Goal: Task Accomplishment & Management: Use online tool/utility

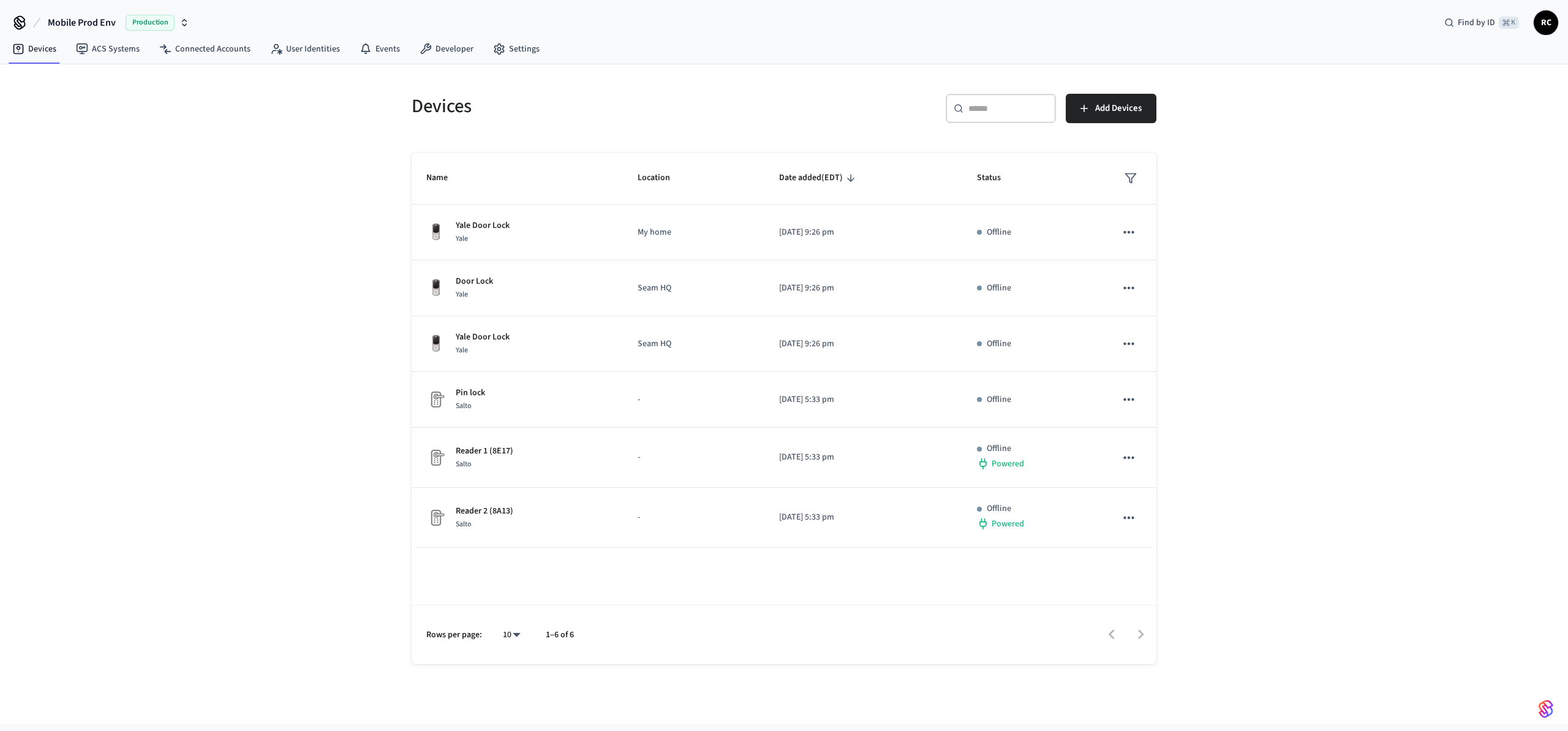
click at [100, 17] on span "Mobile Prod Env" at bounding box center [81, 23] width 68 height 15
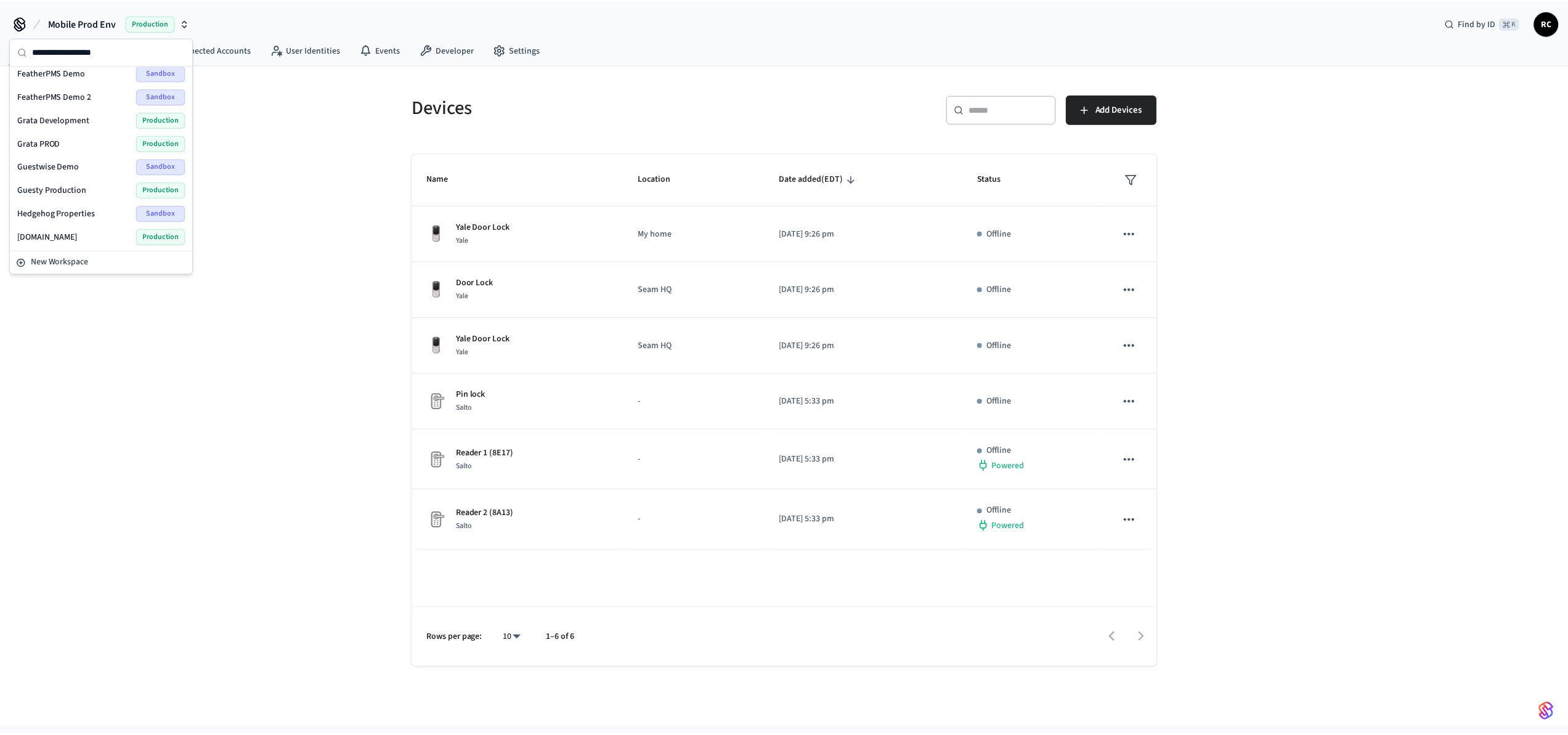
scroll to position [1622, 0]
click at [70, 231] on span "Wodify Example" at bounding box center [47, 236] width 60 height 12
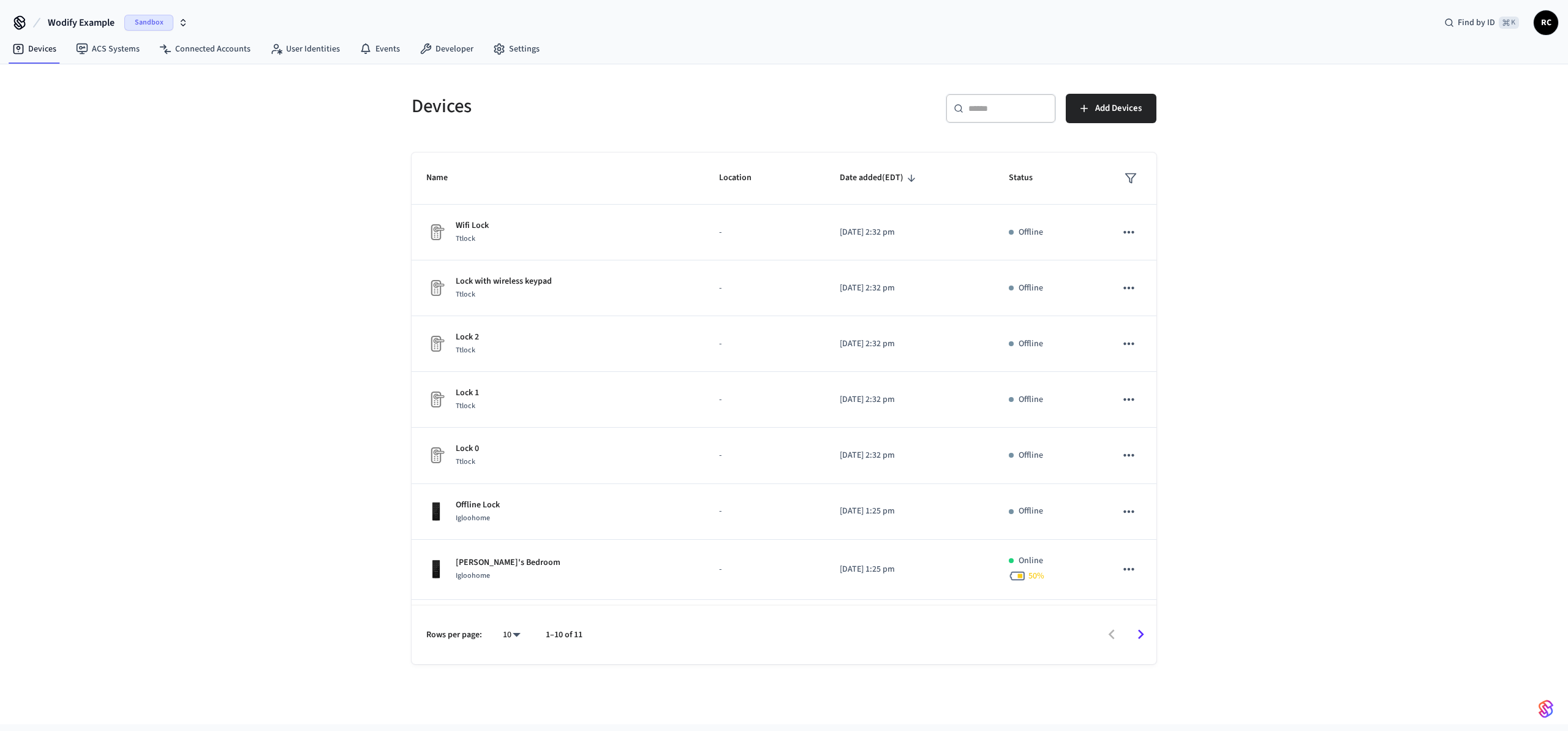
click at [275, 190] on div "Devices ​ ​ Add Devices Name Location Date added (EDT) Status Wifi Lock Ttlock …" at bounding box center [784, 394] width 1568 height 660
click at [442, 51] on link "Developer" at bounding box center [446, 48] width 74 height 22
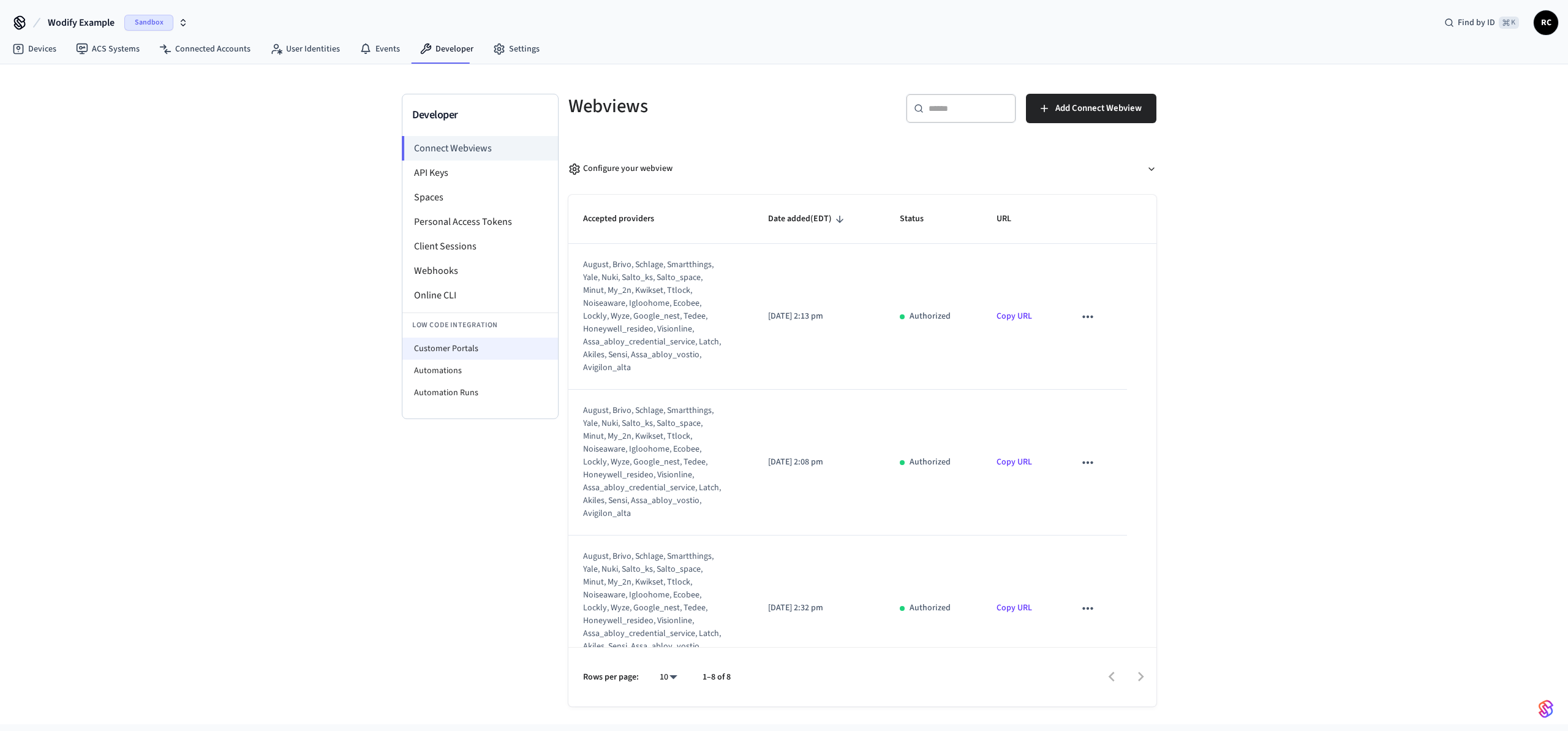
click at [483, 349] on li "Customer Portals" at bounding box center [480, 348] width 156 height 22
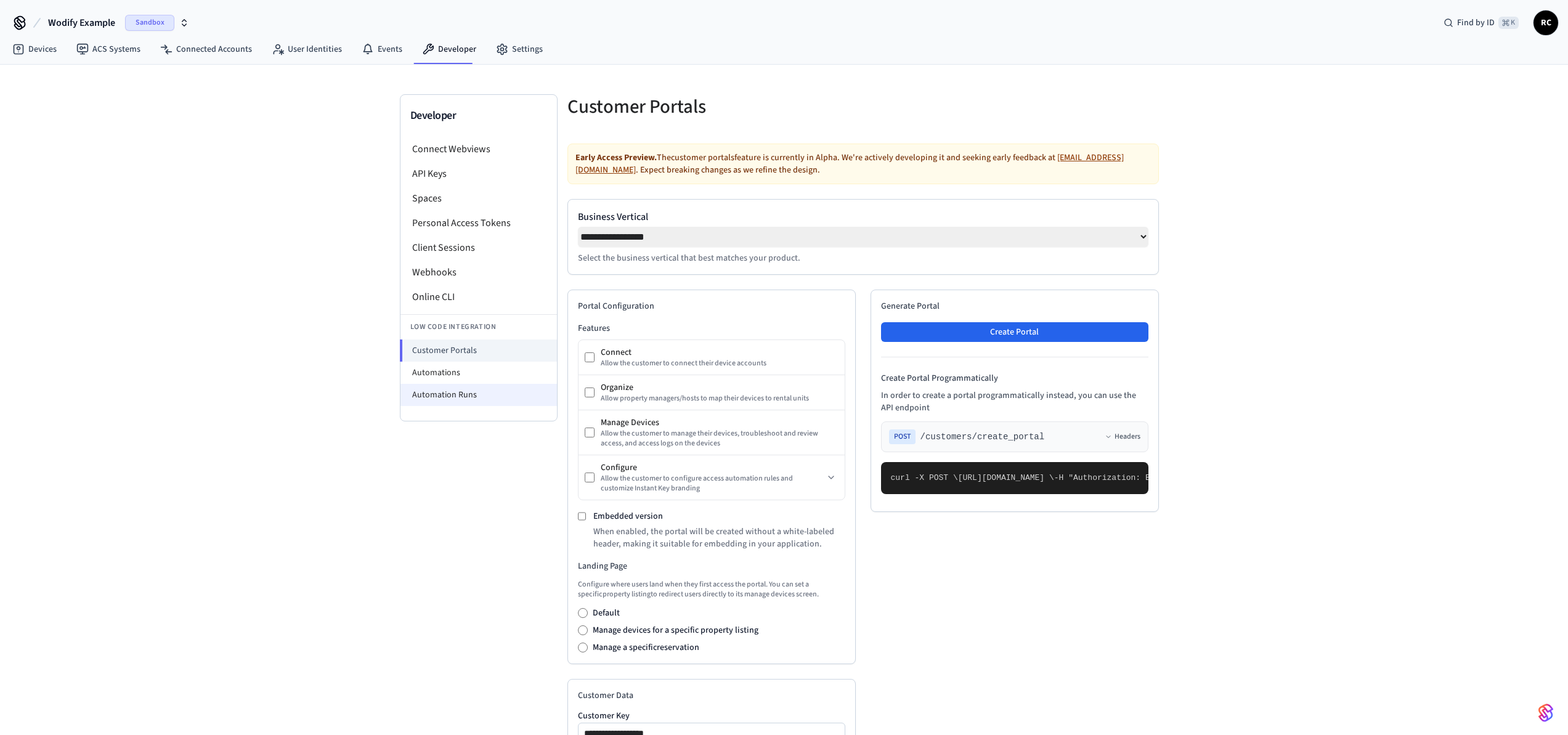
select select "**********"
click at [465, 397] on li "Automation Runs" at bounding box center [479, 395] width 157 height 22
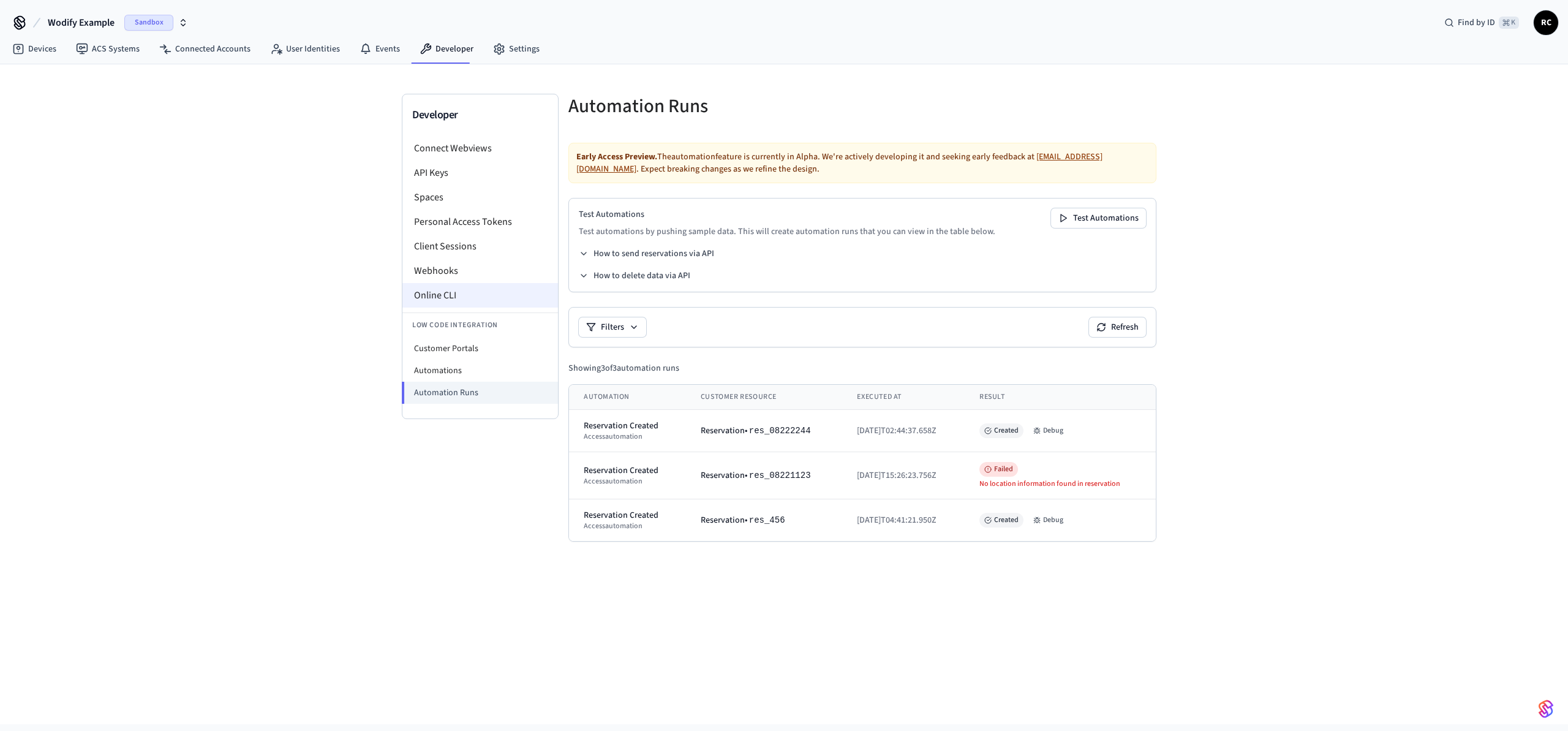
select select "**********"
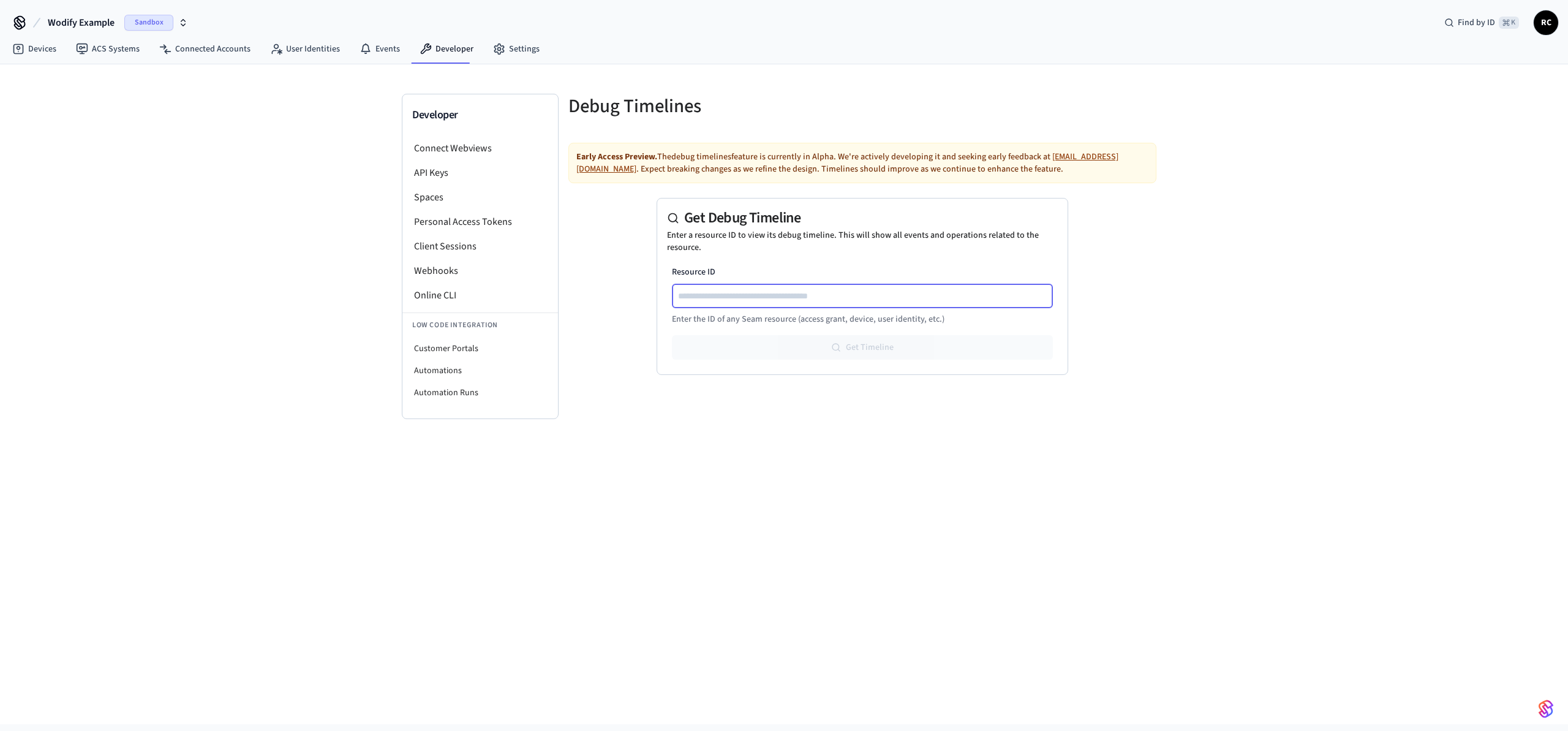
click at [756, 293] on input "Resource ID" at bounding box center [863, 296] width 380 height 15
click at [1080, 249] on div "Early Access Preview. The debug timelines feature is currently in Alpha. We're …" at bounding box center [863, 268] width 588 height 252
click at [1086, 551] on div "Developer Connect Webviews API Keys Spaces Personal Access Tokens Client Sessio…" at bounding box center [784, 394] width 1568 height 660
click at [747, 294] on input "Resource ID" at bounding box center [863, 296] width 380 height 15
click at [650, 290] on div "Early Access Preview. The debug timelines feature is currently in Alpha. We're …" at bounding box center [863, 268] width 588 height 252
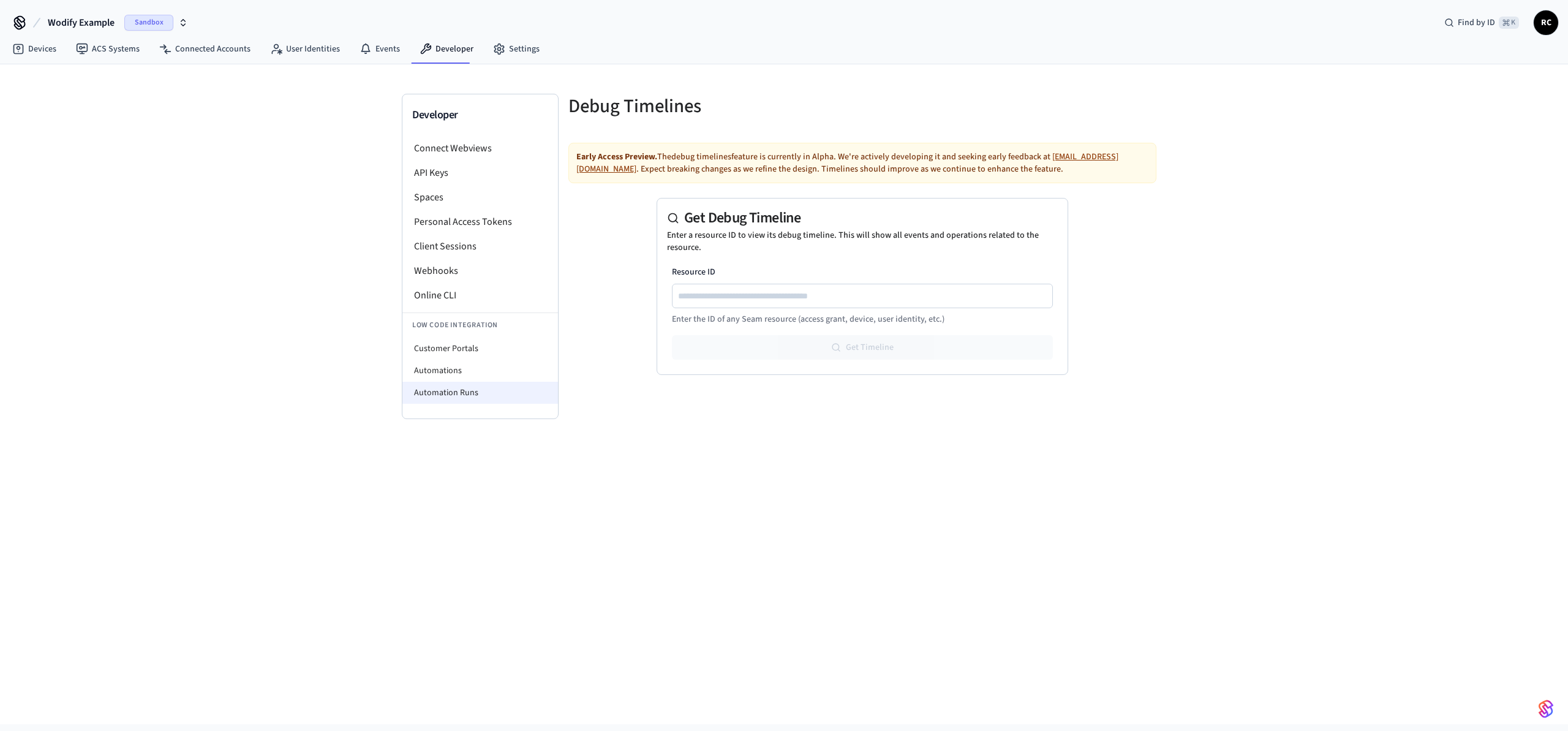
click at [474, 393] on li "Automation Runs" at bounding box center [480, 393] width 156 height 22
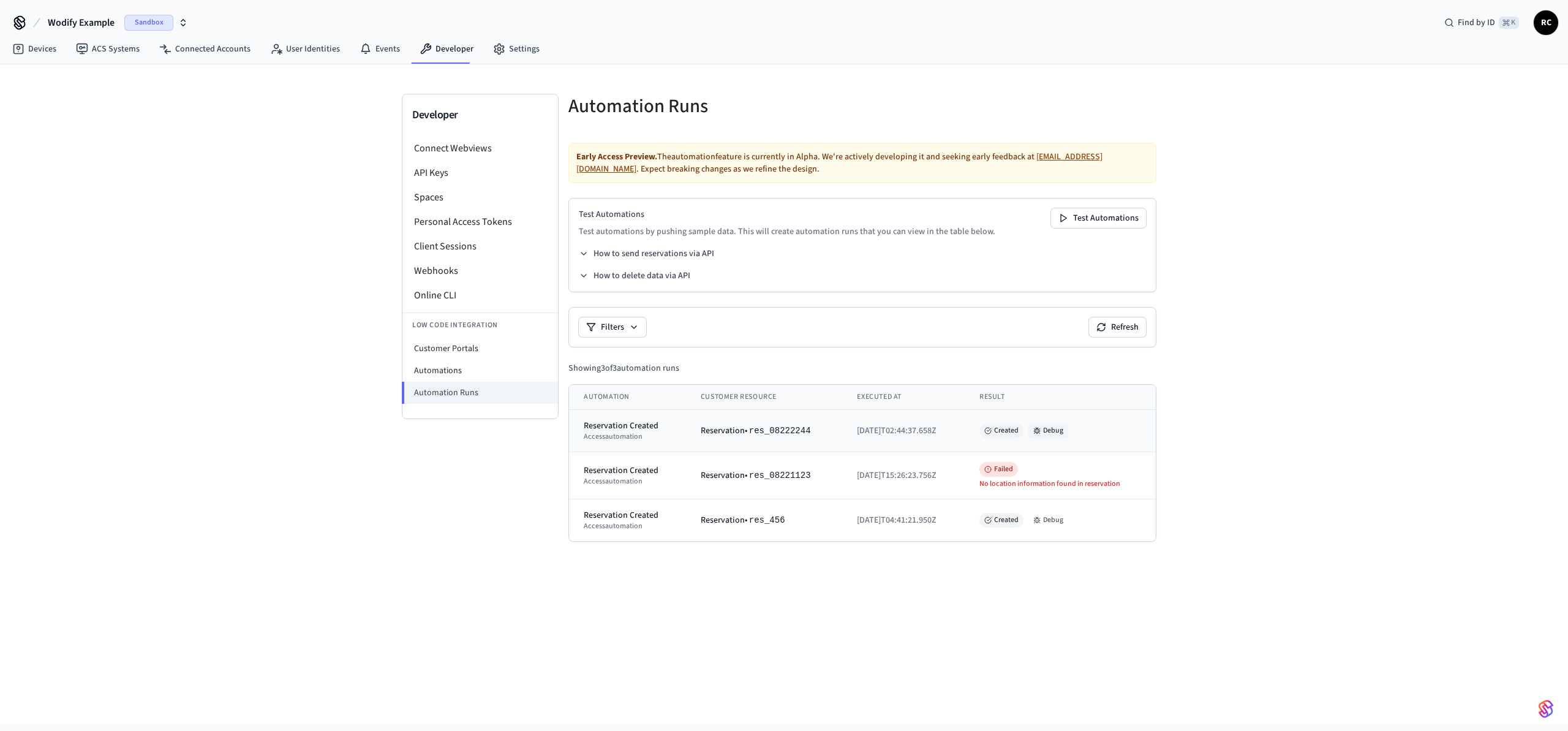
click at [1058, 435] on button "Debug" at bounding box center [1048, 431] width 40 height 15
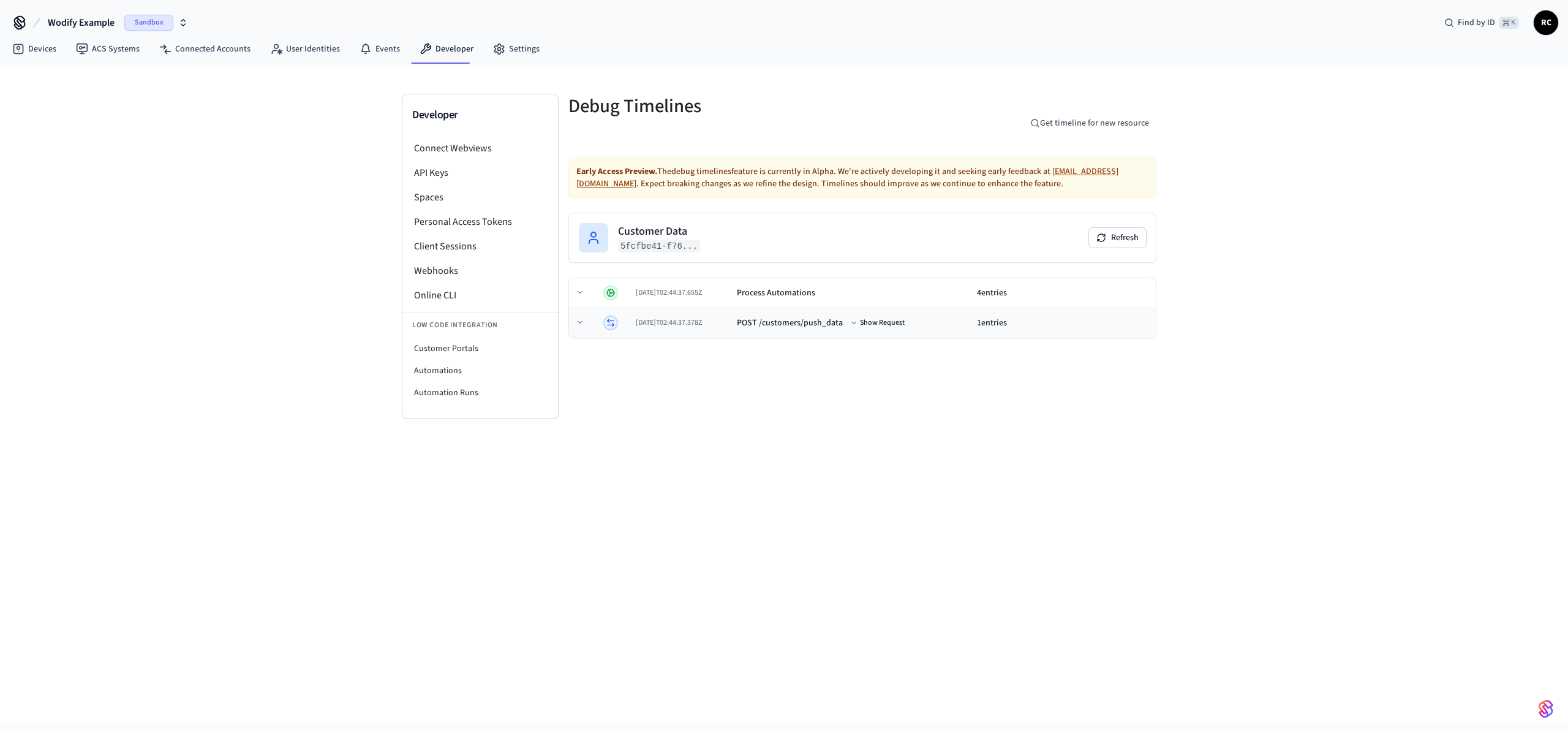
click at [682, 325] on span "2025-08-23T02:44:37.378Z" at bounding box center [668, 322] width 66 height 11
click at [733, 293] on td "2025-08-23T02:44:37.655Z" at bounding box center [682, 293] width 101 height 30
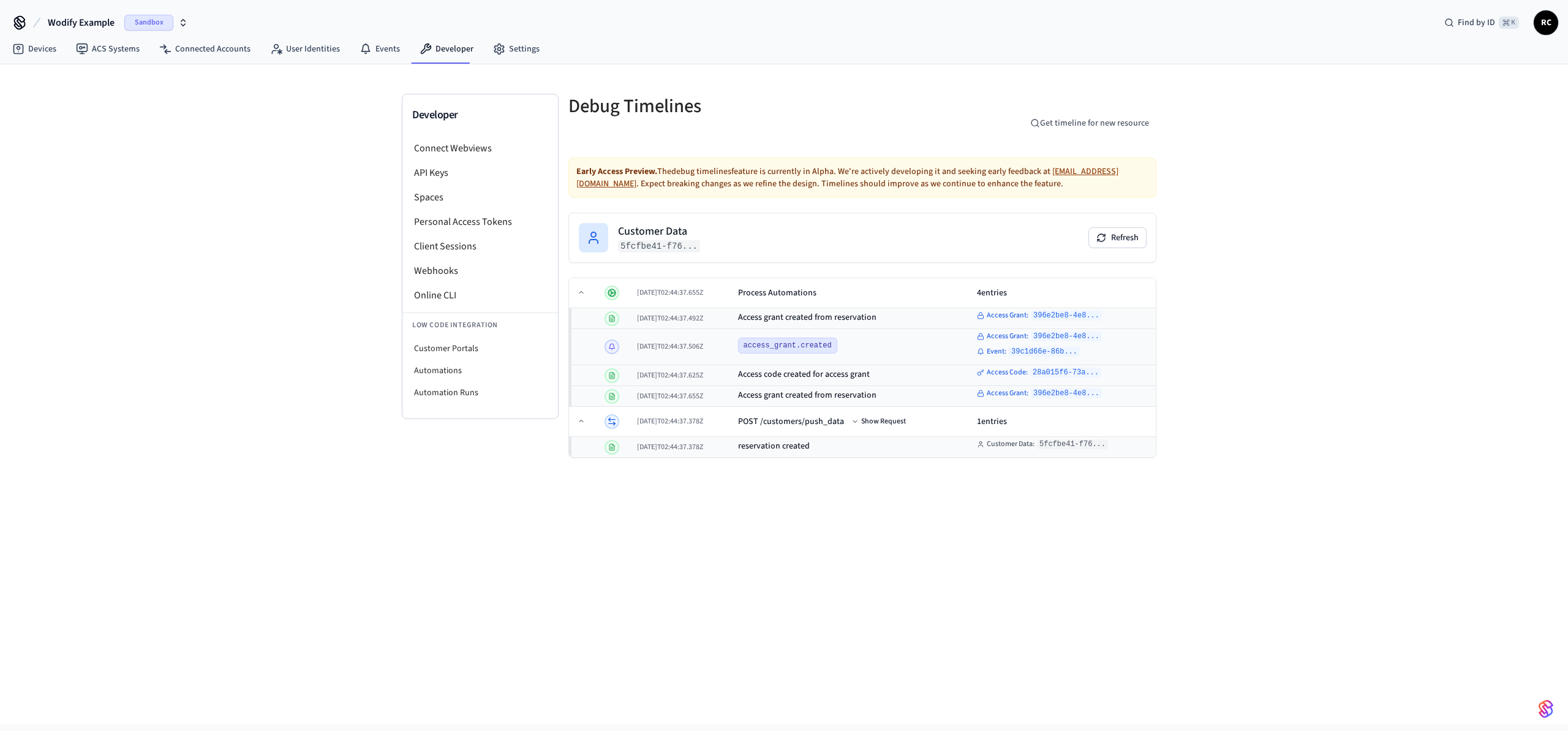
drag, startPoint x: 849, startPoint y: 497, endPoint x: 841, endPoint y: 483, distance: 16.1
click at [848, 496] on div "Developer Connect Webviews API Keys Spaces Personal Access Tokens Client Sessio…" at bounding box center [784, 394] width 1568 height 660
click at [919, 533] on div "Developer Connect Webviews API Keys Spaces Personal Access Tokens Client Sessio…" at bounding box center [784, 394] width 1568 height 660
click at [698, 490] on div "Developer Connect Webviews API Keys Spaces Personal Access Tokens Client Sessio…" at bounding box center [784, 394] width 1568 height 660
click at [609, 424] on icon at bounding box center [611, 424] width 7 height 0
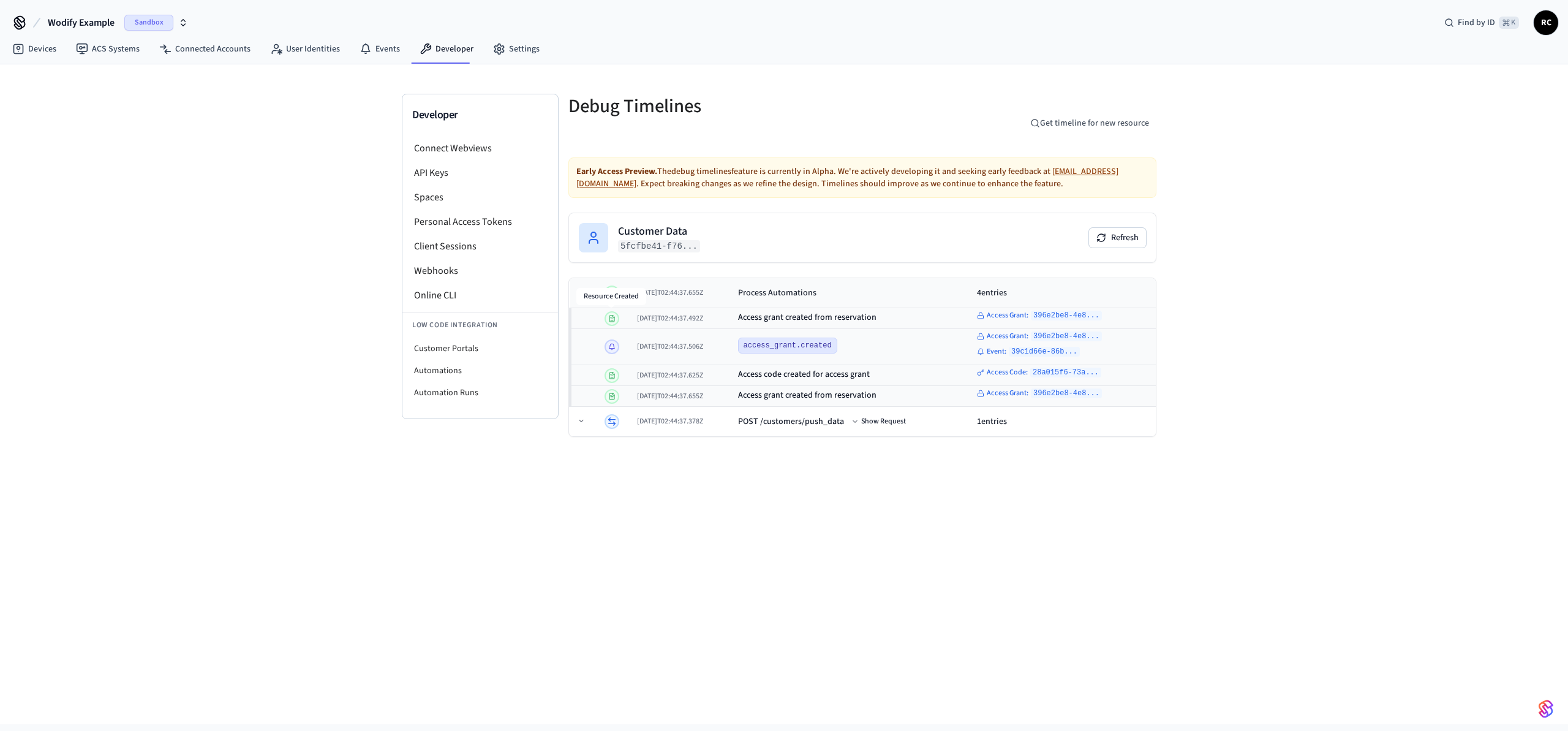
click at [615, 283] on td at bounding box center [616, 293] width 33 height 30
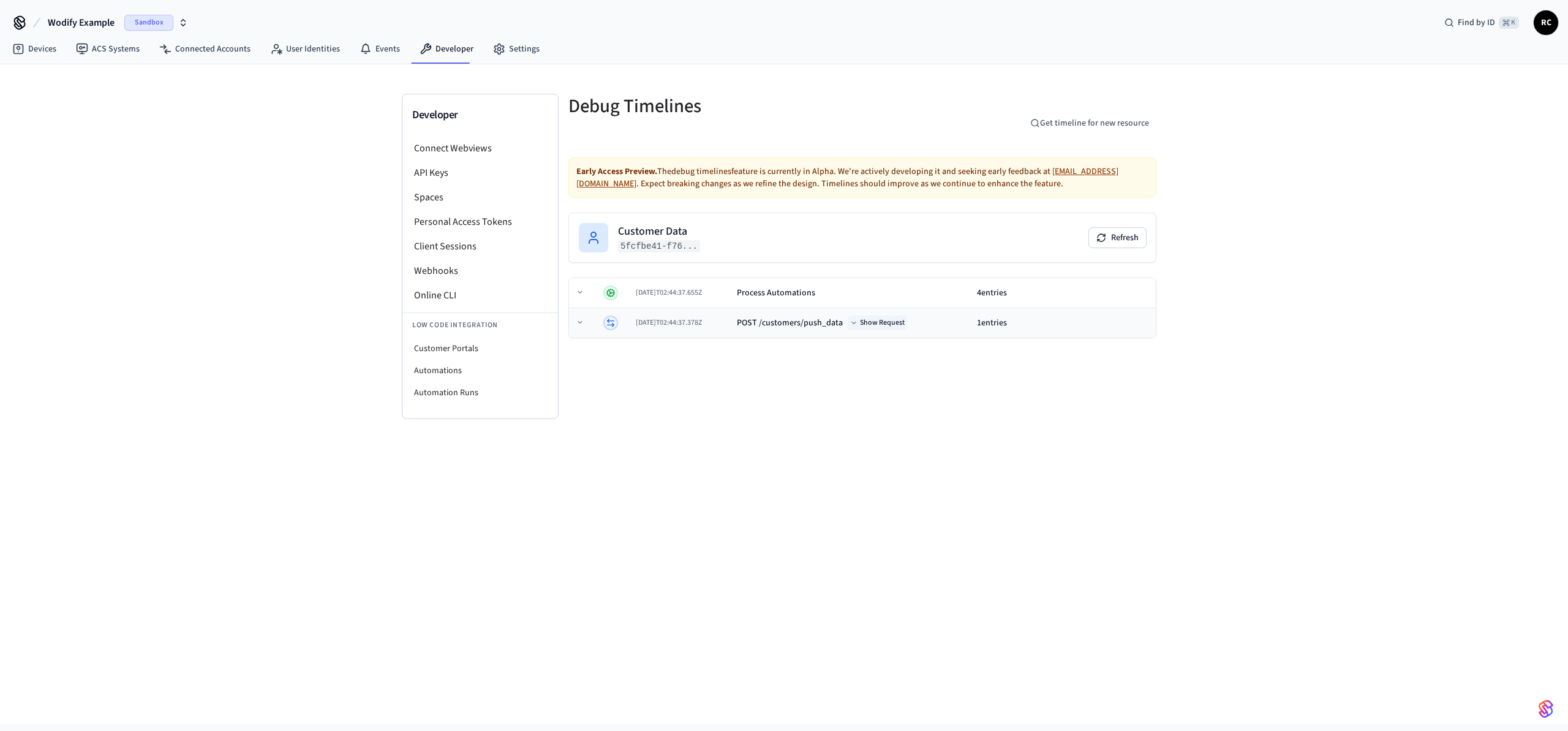
click at [907, 325] on button "Show Request" at bounding box center [877, 323] width 60 height 15
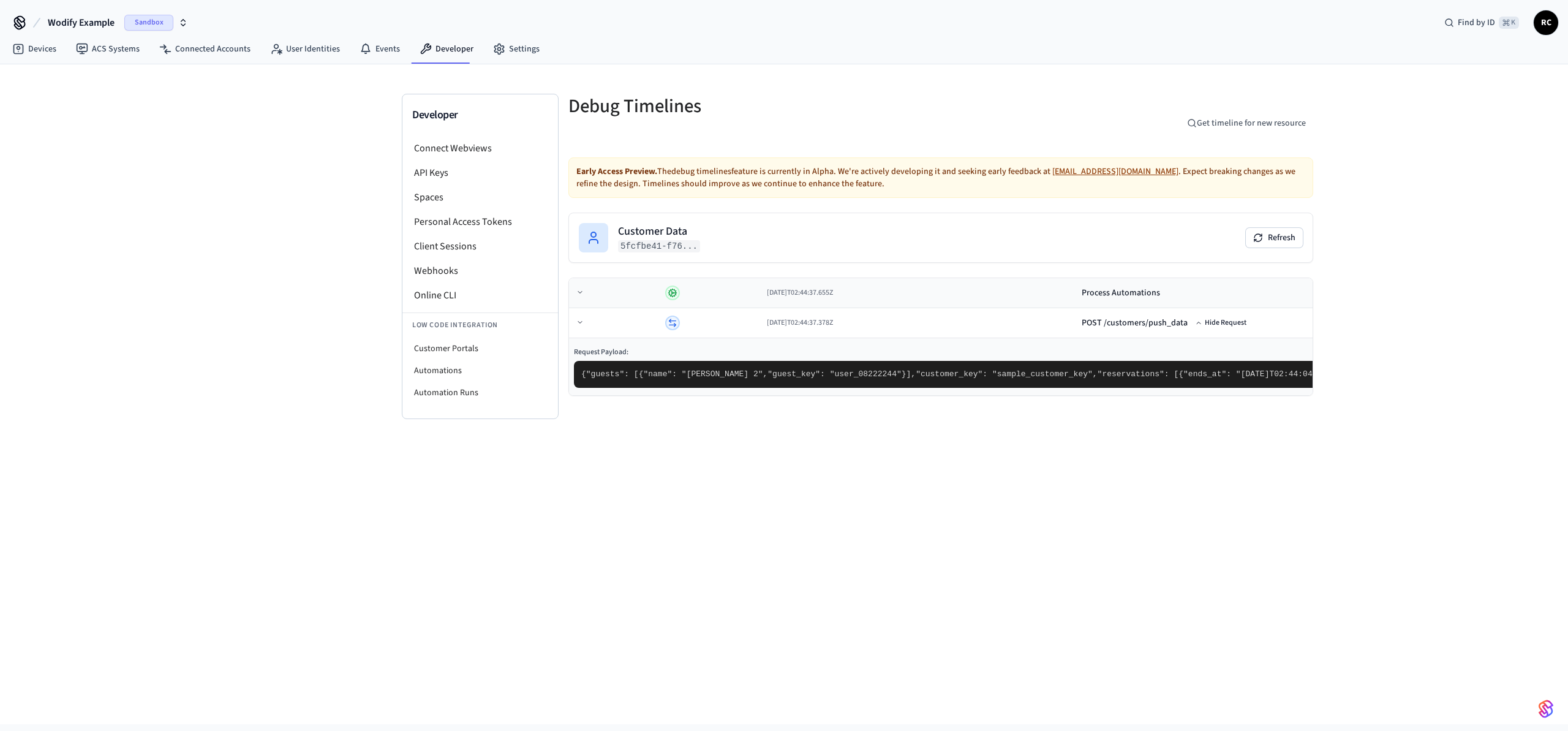
click at [767, 291] on div "2025-08-23T02:44:37.655Z" at bounding box center [919, 293] width 305 height 10
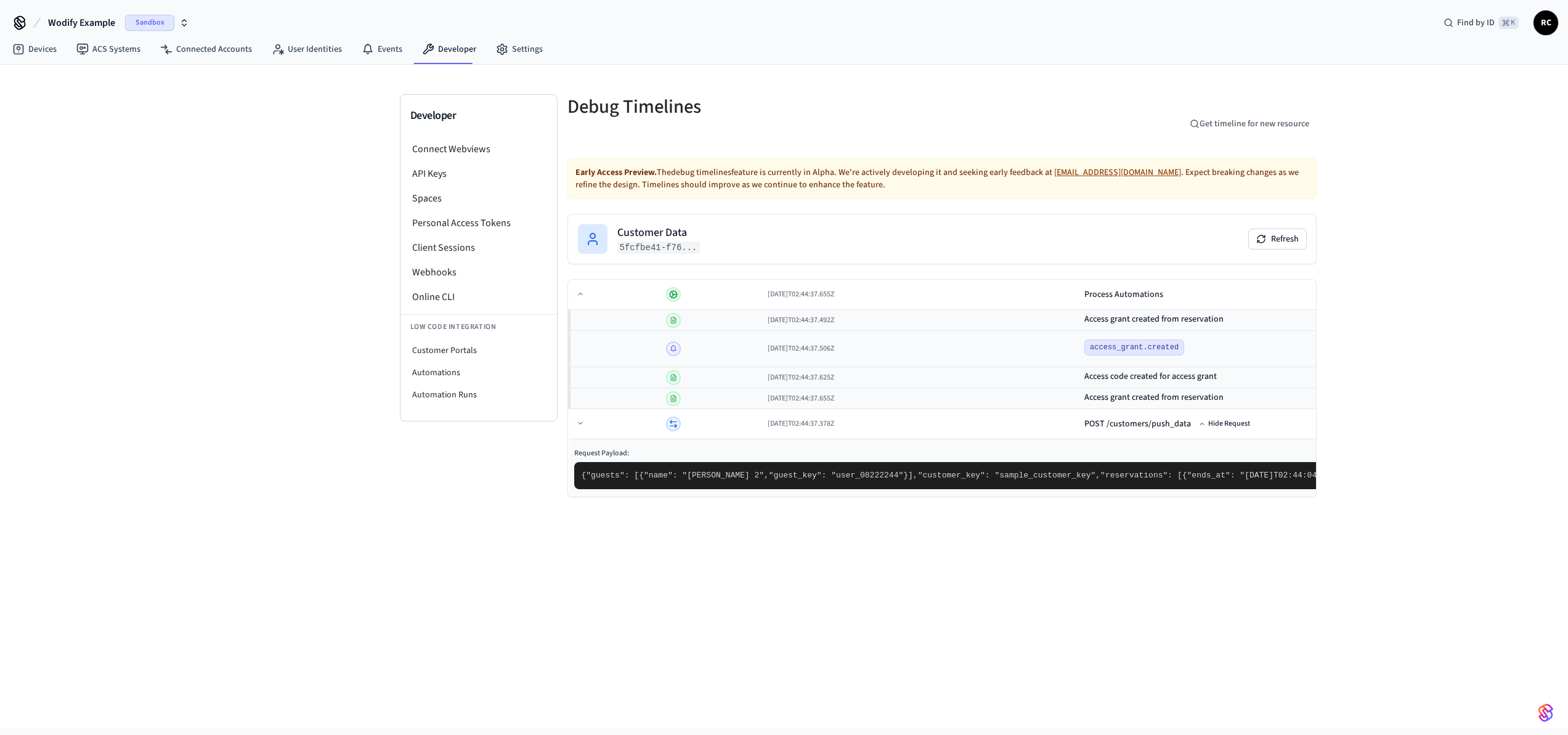
drag, startPoint x: 723, startPoint y: 351, endPoint x: 867, endPoint y: 350, distance: 144.0
click at [867, 350] on tr "2025-08-23T02:44:37.506Z access_grant.created Access Grant : 396e2be8-4e8... Ev…" at bounding box center [1285, 349] width 1433 height 36
click at [1079, 358] on td "access_grant.created" at bounding box center [1448, 349] width 737 height 36
click at [768, 294] on span "2025-08-23T02:44:37.655Z" at bounding box center [801, 294] width 67 height 11
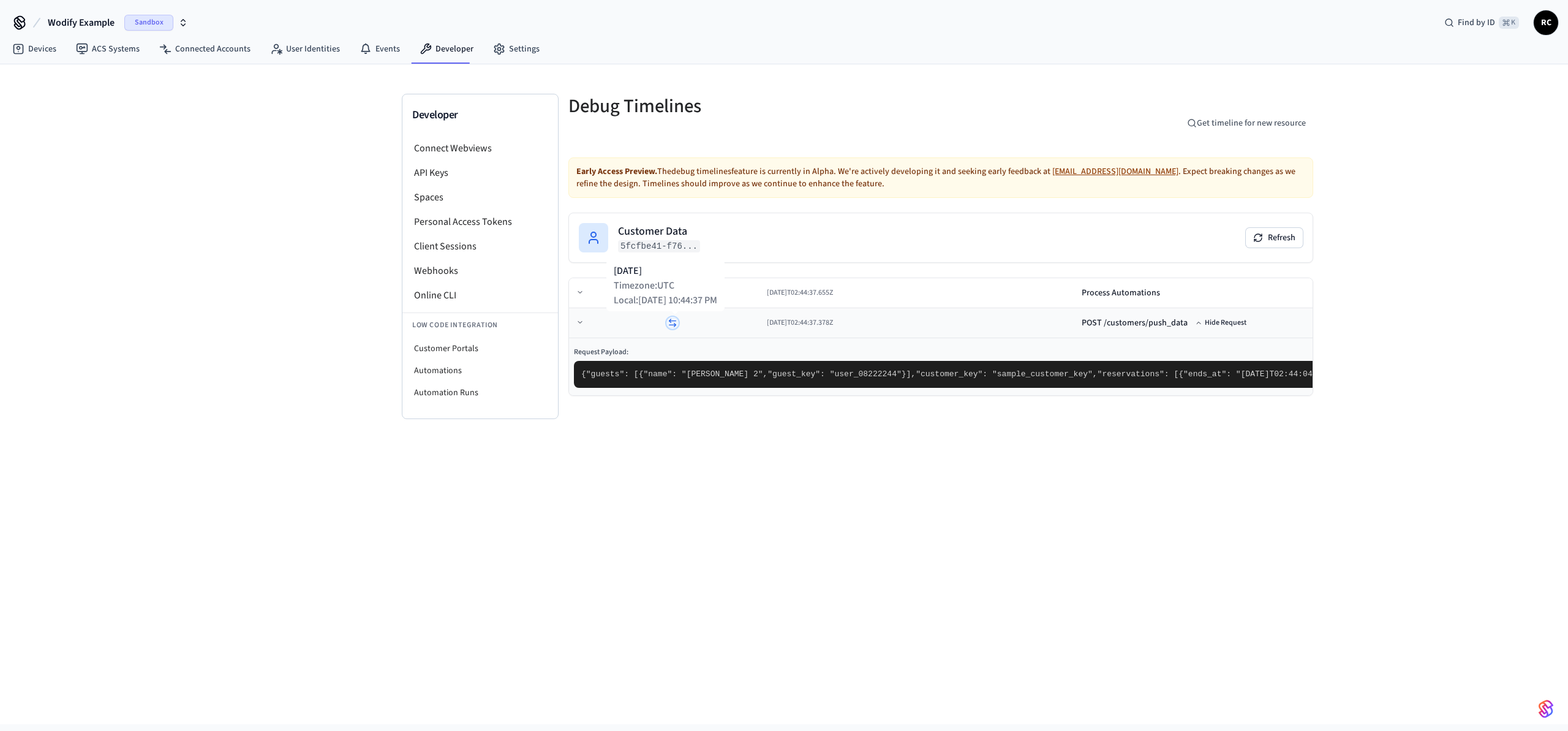
click at [767, 325] on span "2025-08-23T02:44:37.378Z" at bounding box center [800, 322] width 66 height 11
click at [668, 322] on icon at bounding box center [673, 323] width 10 height 10
click at [579, 325] on icon at bounding box center [580, 322] width 7 height 7
click at [1364, 395] on div "Developer Connect Webviews API Keys Spaces Personal Access Tokens Client Sessio…" at bounding box center [784, 394] width 1568 height 660
click at [587, 328] on td at bounding box center [615, 323] width 91 height 30
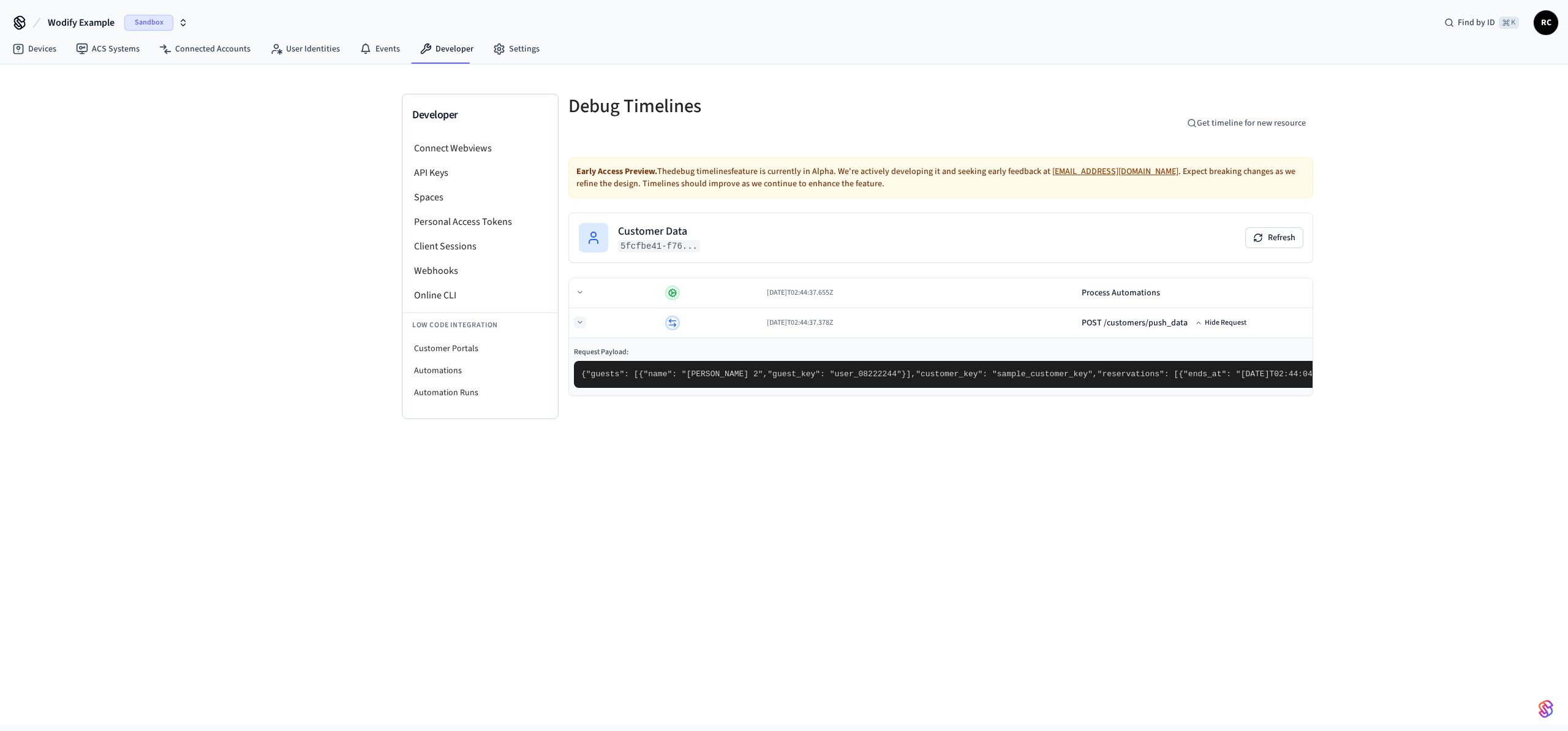
click at [582, 322] on icon at bounding box center [580, 322] width 7 height 7
click at [1159, 330] on div "Debug Timelines Get timeline for new resource Early Access Preview. The debug t…" at bounding box center [940, 265] width 764 height 343
click at [1275, 311] on div "Developer Connect Webviews API Keys Spaces Personal Access Tokens Client Sessio…" at bounding box center [784, 394] width 1568 height 660
drag, startPoint x: 579, startPoint y: 164, endPoint x: 658, endPoint y: 169, distance: 79.2
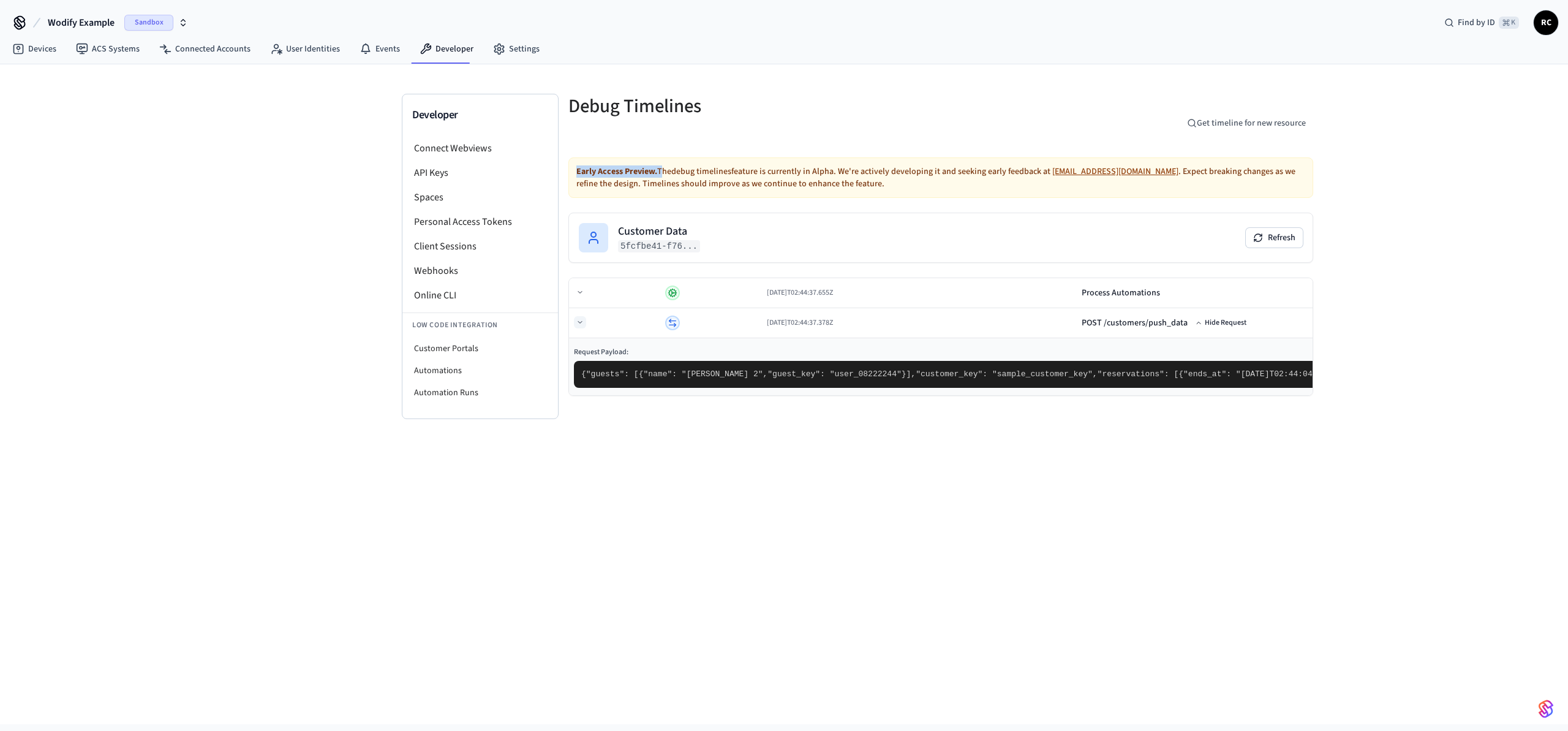
click at [658, 169] on div "Early Access Preview. The debug timelines feature is currently in Alpha. We're …" at bounding box center [940, 177] width 745 height 40
click at [727, 175] on div "Early Access Preview. The debug timelines feature is currently in Alpha. We're …" at bounding box center [940, 177] width 745 height 40
click at [585, 320] on button at bounding box center [580, 322] width 12 height 12
click at [585, 320] on button at bounding box center [581, 322] width 12 height 12
drag, startPoint x: 1105, startPoint y: 125, endPoint x: 1137, endPoint y: 116, distance: 33.2
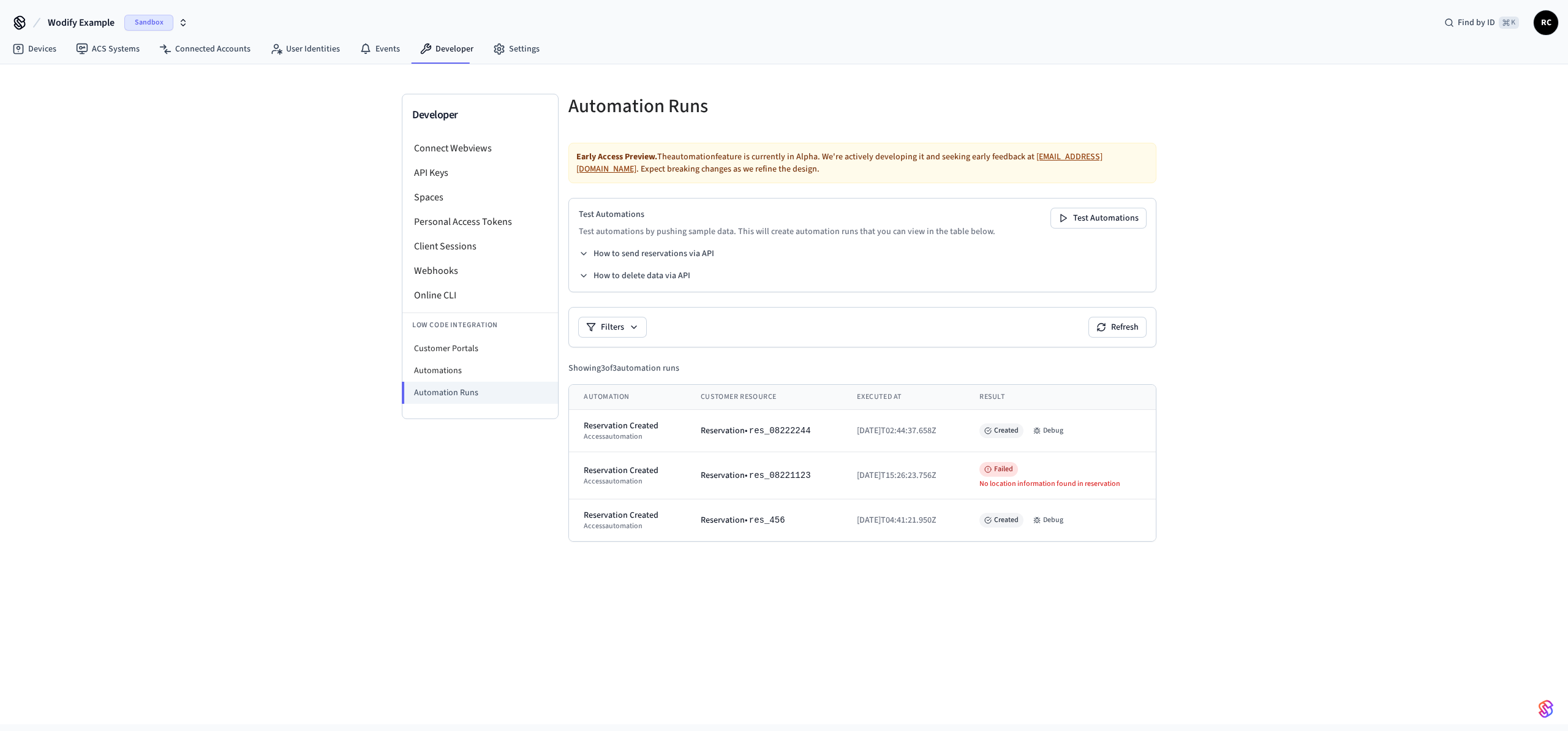
click at [1386, 289] on div "Developer Connect Webviews API Keys Spaces Personal Access Tokens Client Sessio…" at bounding box center [784, 394] width 1568 height 660
click at [1384, 287] on div "Developer Connect Webviews API Keys Spaces Personal Access Tokens Client Sessio…" at bounding box center [784, 394] width 1568 height 660
